Goal: Information Seeking & Learning: Learn about a topic

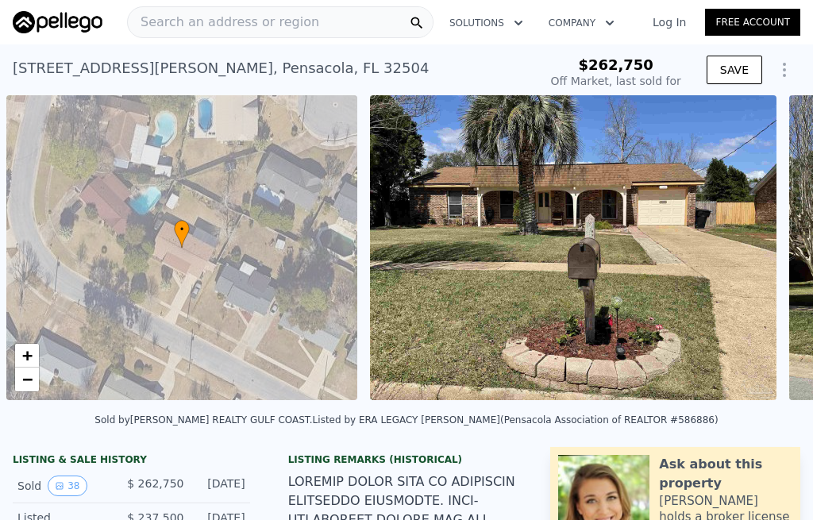
scroll to position [0, 6]
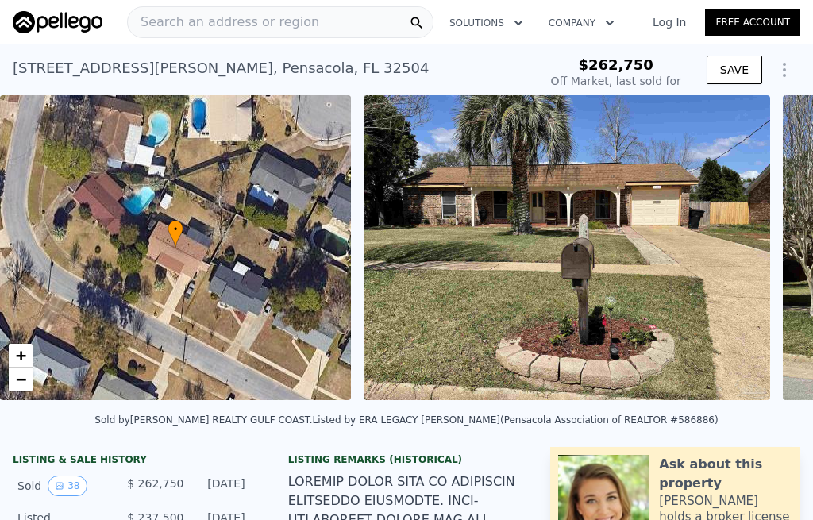
type input "-$ 279,380"
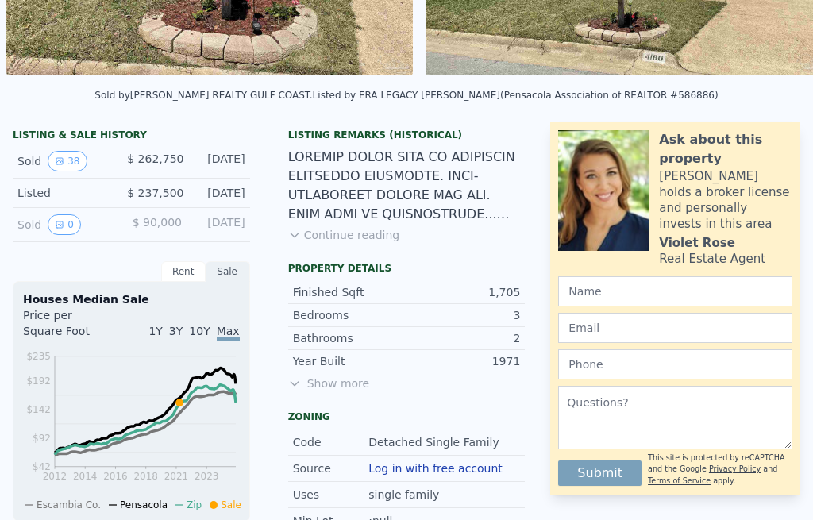
scroll to position [301, 0]
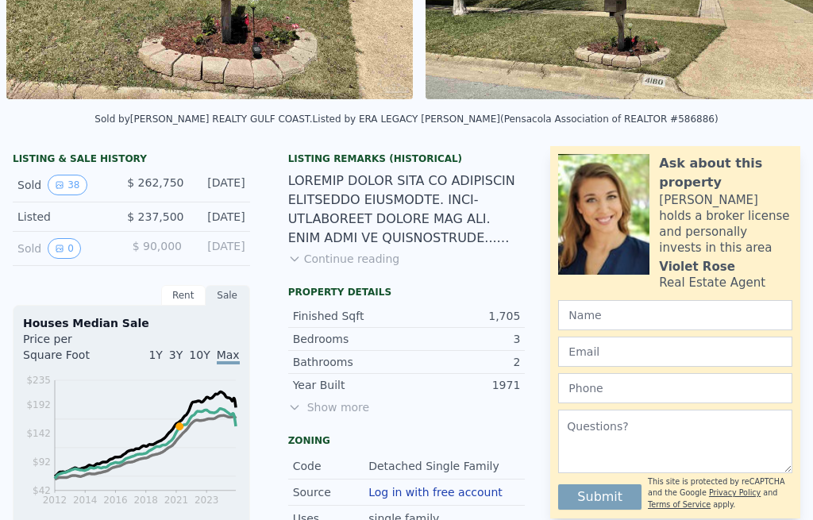
click at [73, 191] on button "38" at bounding box center [67, 185] width 39 height 21
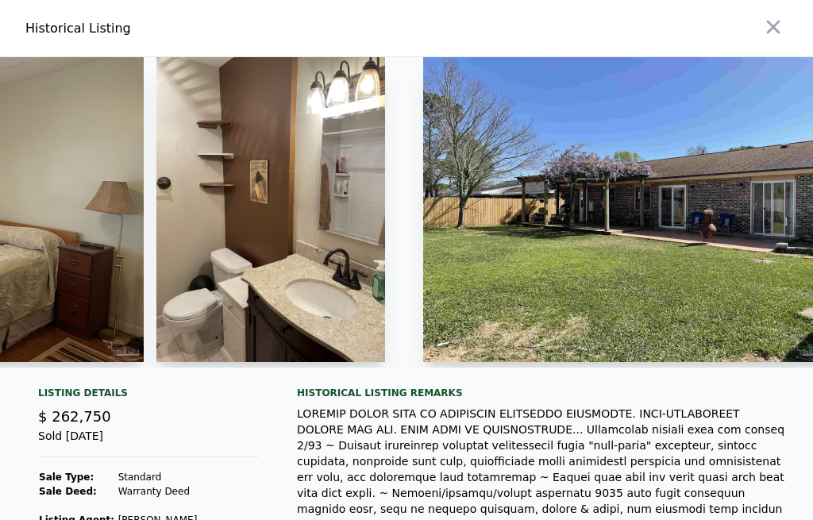
scroll to position [0, 0]
click at [775, 25] on icon "button" at bounding box center [773, 27] width 13 height 13
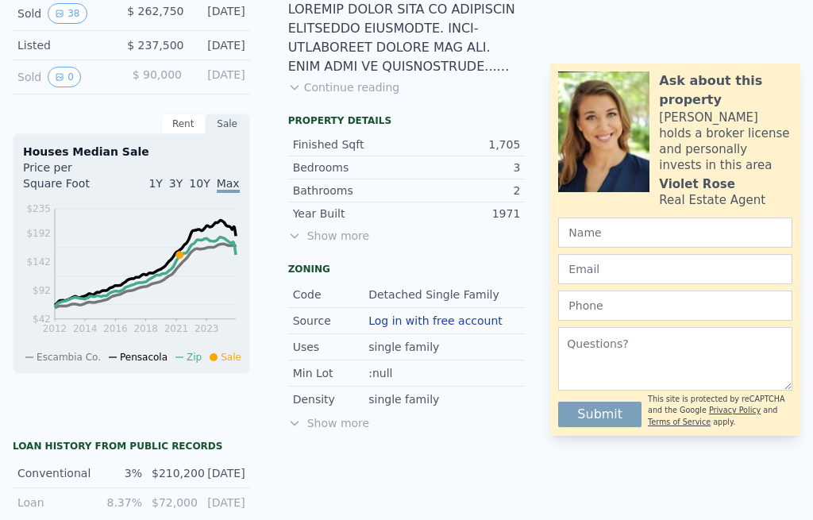
scroll to position [450, 0]
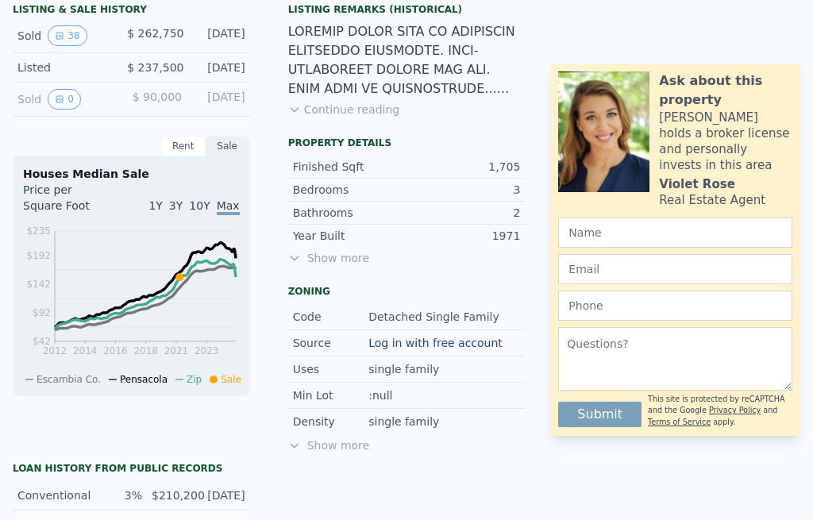
click at [337, 433] on div "Density single family" at bounding box center [406, 421] width 237 height 25
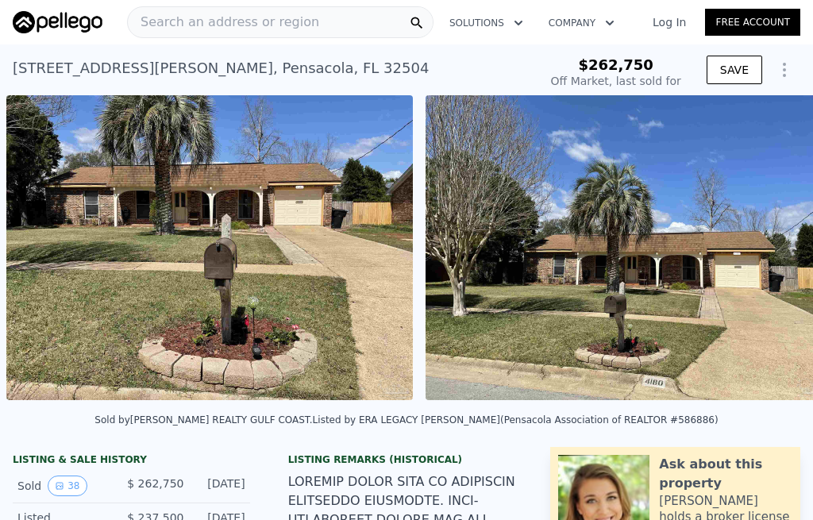
scroll to position [0, 0]
type input "$ 309,000"
type input "$ 10,566"
click at [177, 15] on span "Search an address or region" at bounding box center [223, 22] width 191 height 19
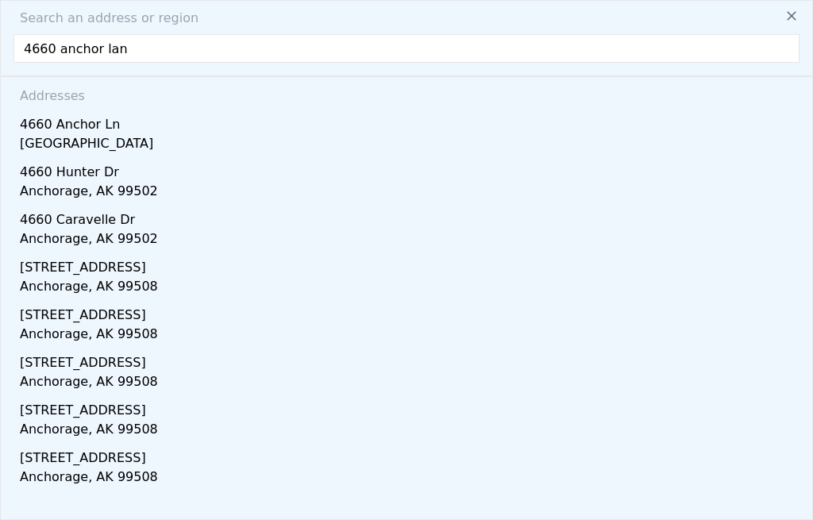
type input "[GEOGRAPHIC_DATA]"
click at [48, 128] on div "4660 Anchor Ln" at bounding box center [410, 121] width 780 height 25
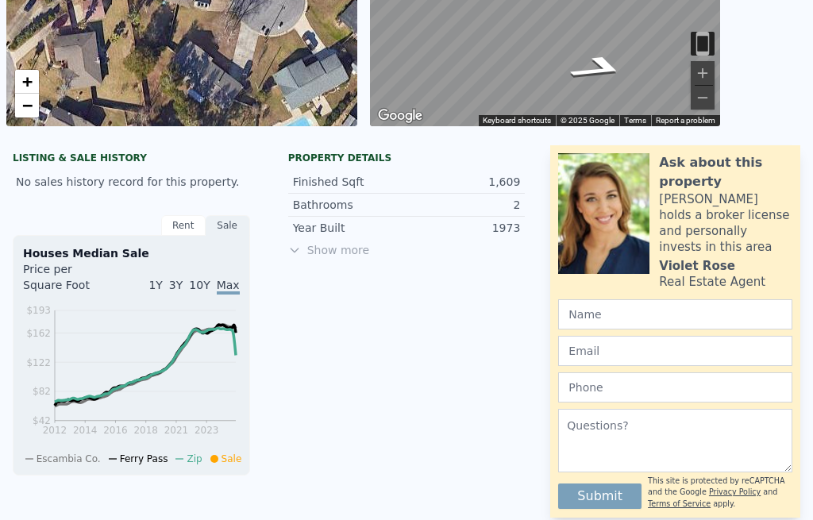
scroll to position [266, 0]
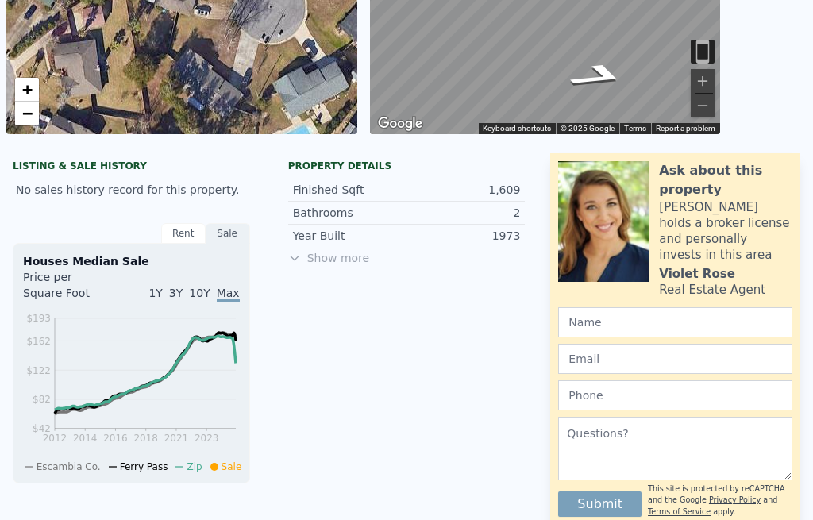
click at [232, 228] on div "Sale" at bounding box center [228, 233] width 44 height 21
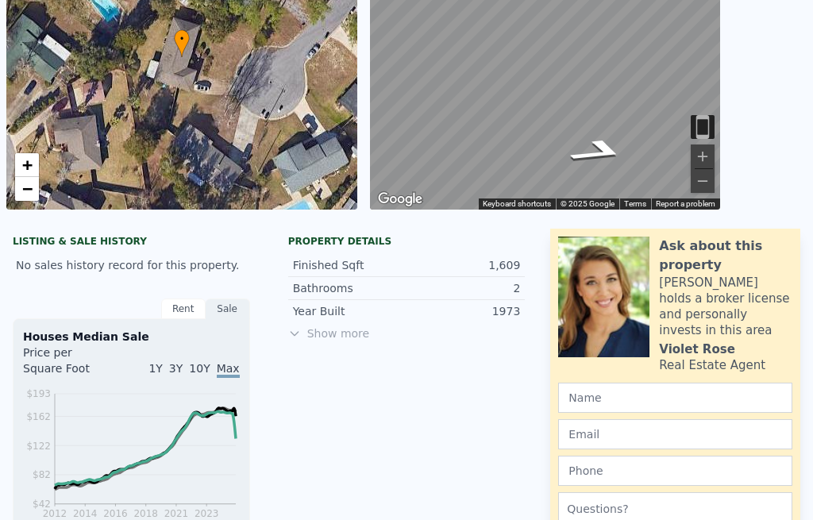
scroll to position [183, 0]
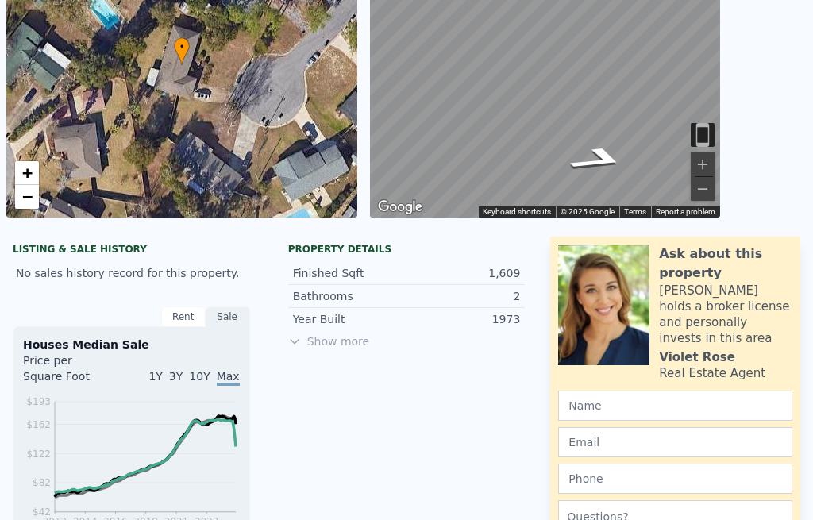
click at [345, 342] on span "Show more" at bounding box center [406, 341] width 237 height 16
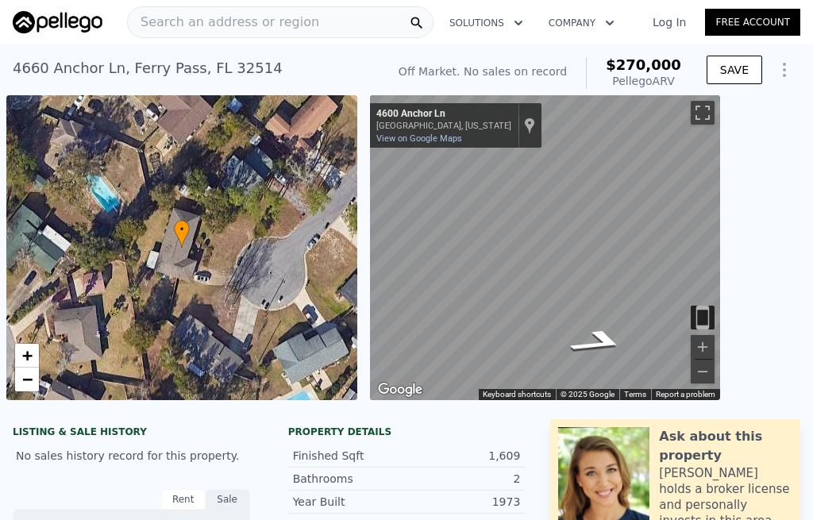
scroll to position [0, 0]
click at [277, 19] on span "Search an address or region" at bounding box center [223, 22] width 191 height 19
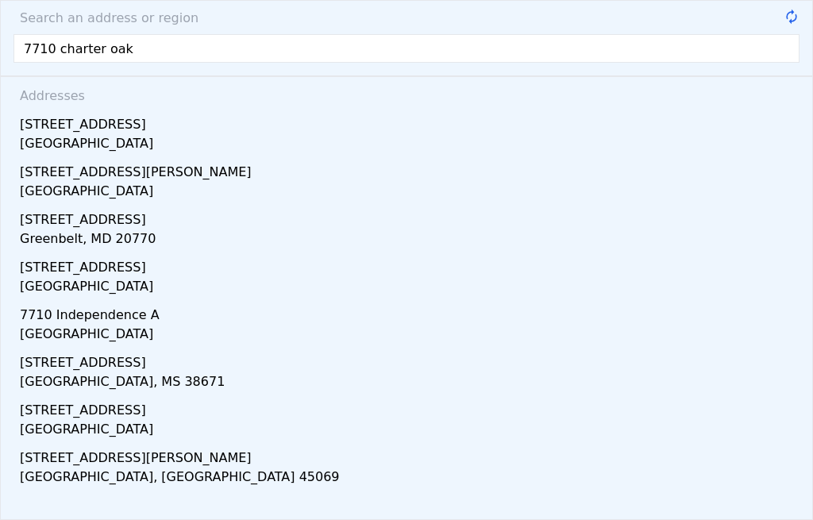
type input "7710 charter oaks"
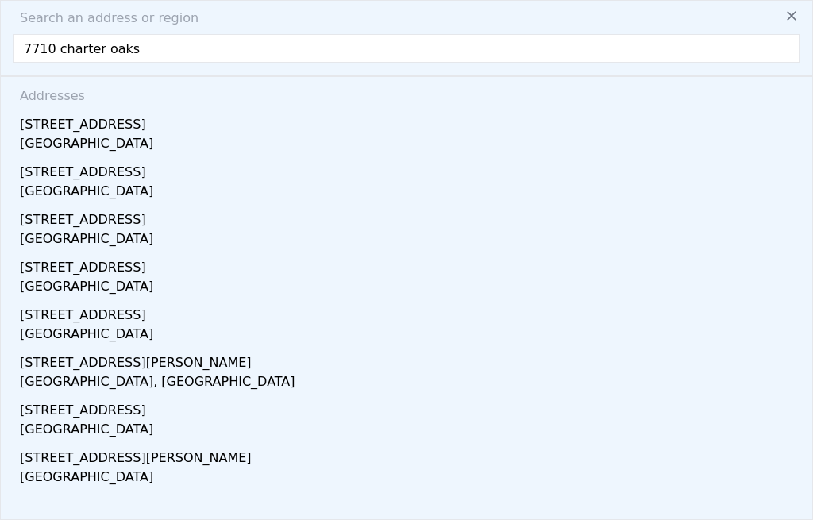
click at [44, 124] on div "[STREET_ADDRESS]" at bounding box center [410, 121] width 780 height 25
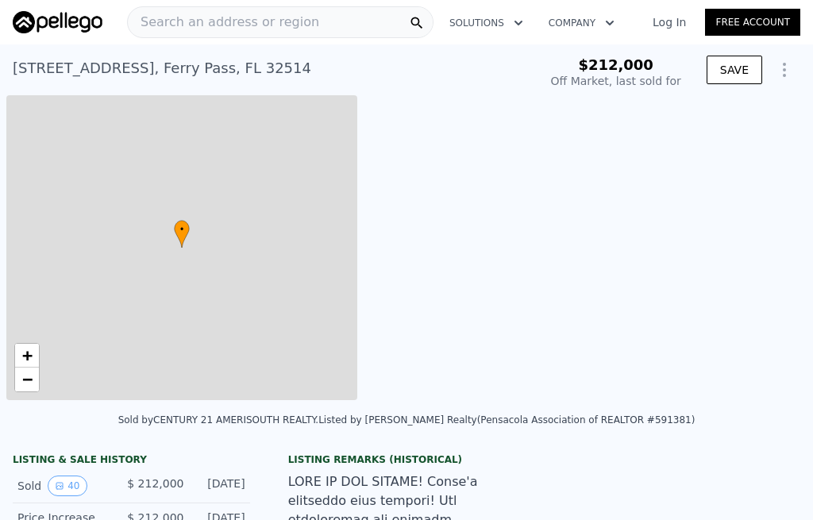
scroll to position [0, 6]
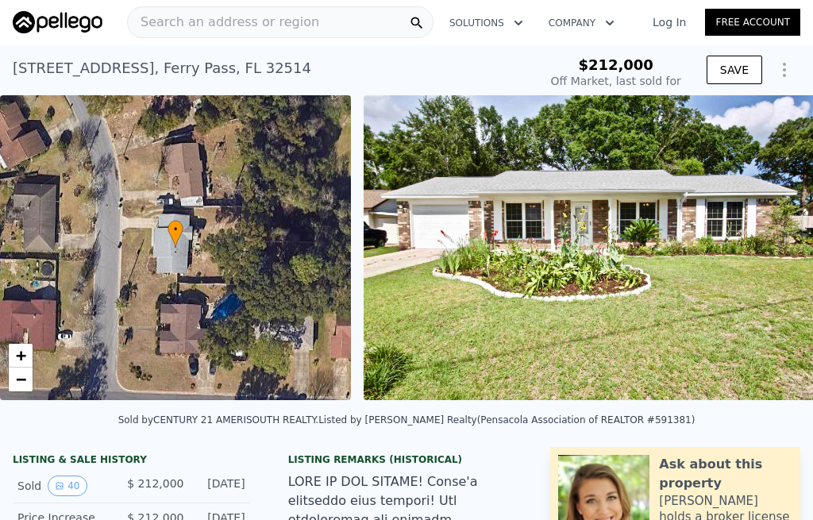
type input "-$ 225,032"
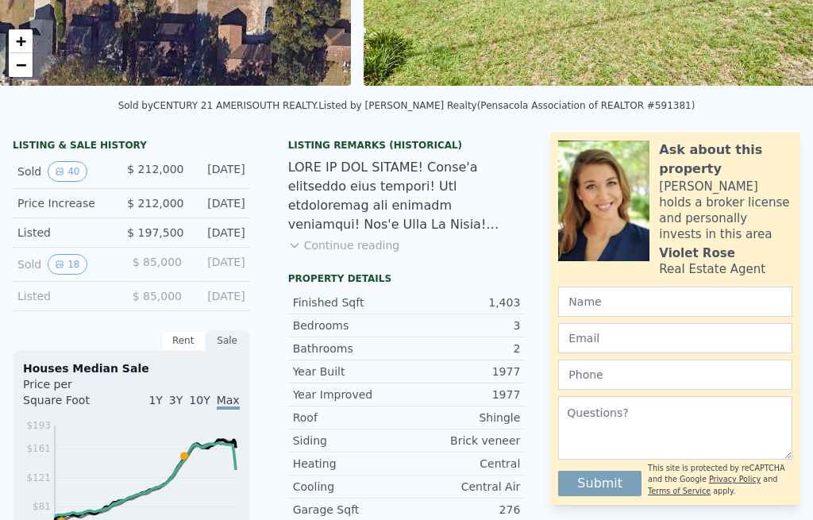
scroll to position [314, 0]
click at [70, 261] on button "18" at bounding box center [67, 264] width 39 height 21
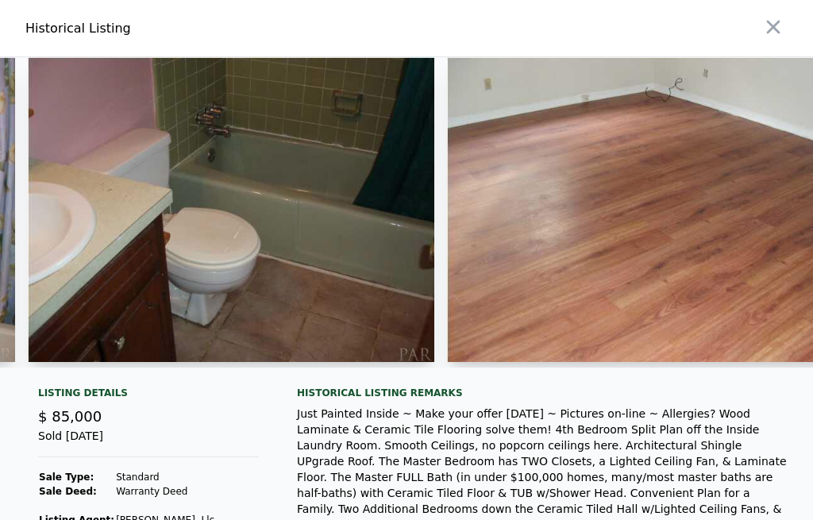
scroll to position [0, 0]
click at [773, 33] on icon "button" at bounding box center [773, 27] width 22 height 22
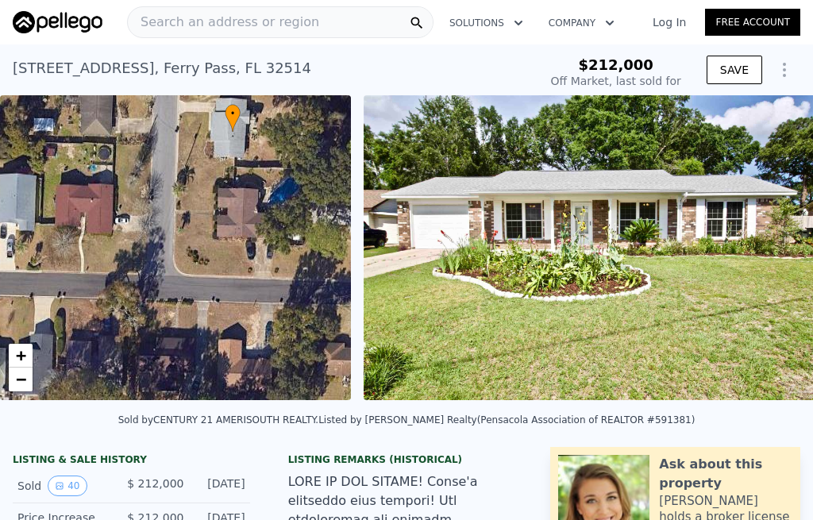
type input "$ 218,000"
type input "-$ 20,475"
click at [227, 24] on span "Search an address or region" at bounding box center [223, 22] width 191 height 19
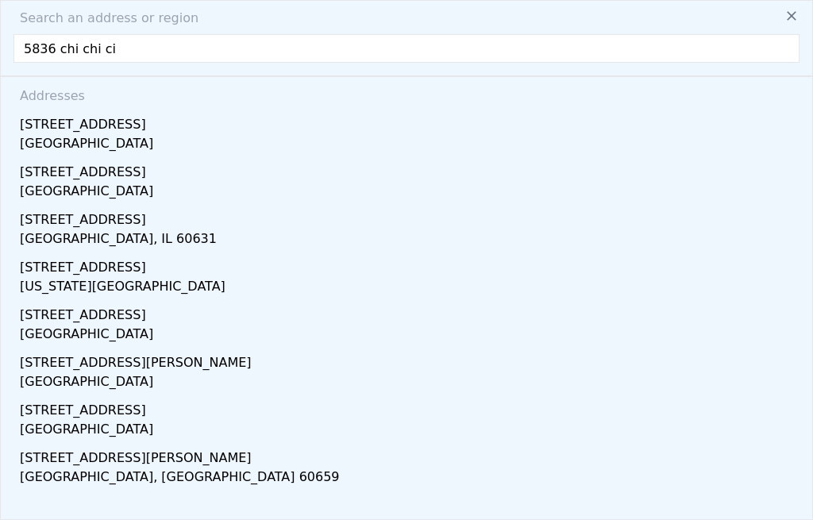
type input "5836 chi chi cir"
click at [124, 129] on div "[STREET_ADDRESS]" at bounding box center [410, 121] width 780 height 25
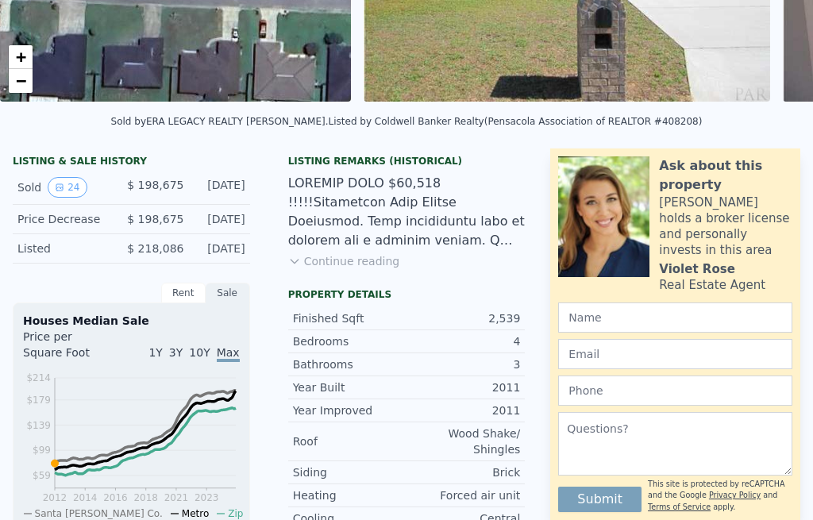
scroll to position [299, 0]
click at [71, 183] on button "24" at bounding box center [67, 187] width 39 height 21
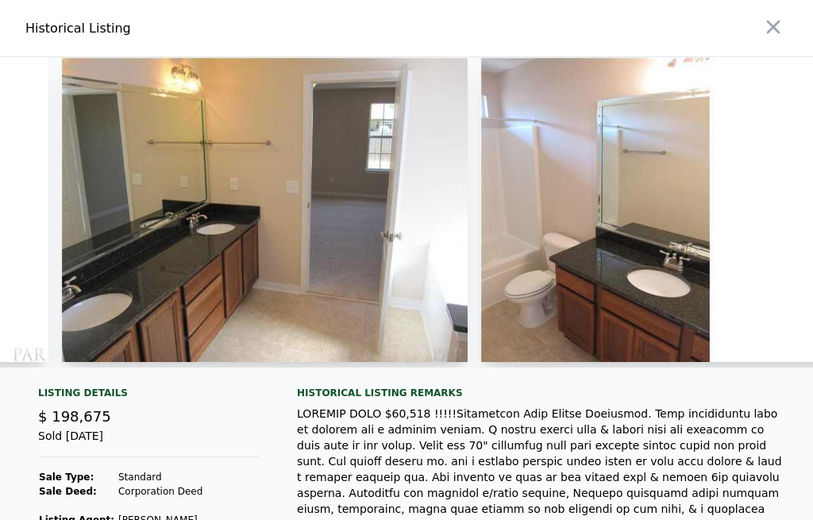
scroll to position [0, 6295]
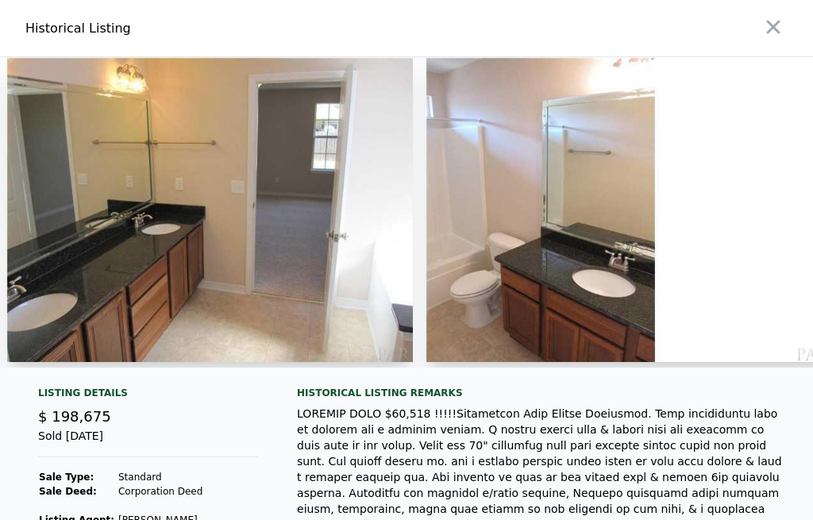
click at [773, 28] on icon "button" at bounding box center [773, 27] width 13 height 13
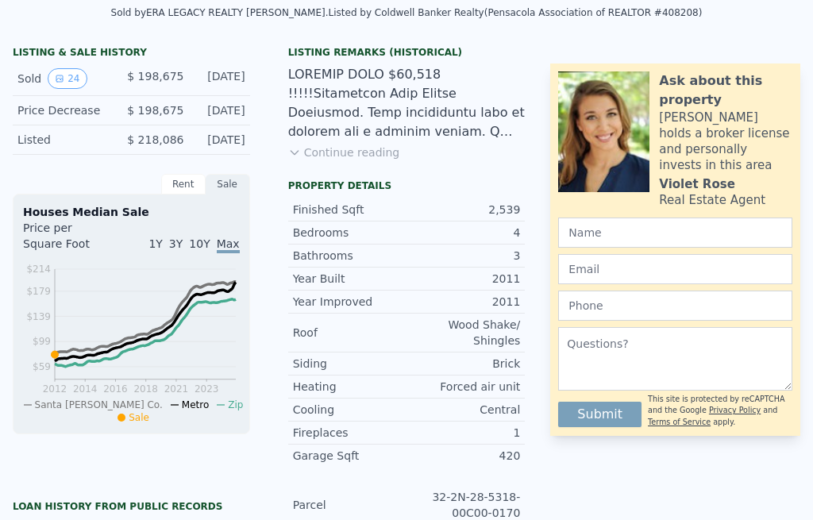
scroll to position [407, 0]
click at [318, 152] on button "Continue reading" at bounding box center [344, 153] width 112 height 16
